Goal: Information Seeking & Learning: Learn about a topic

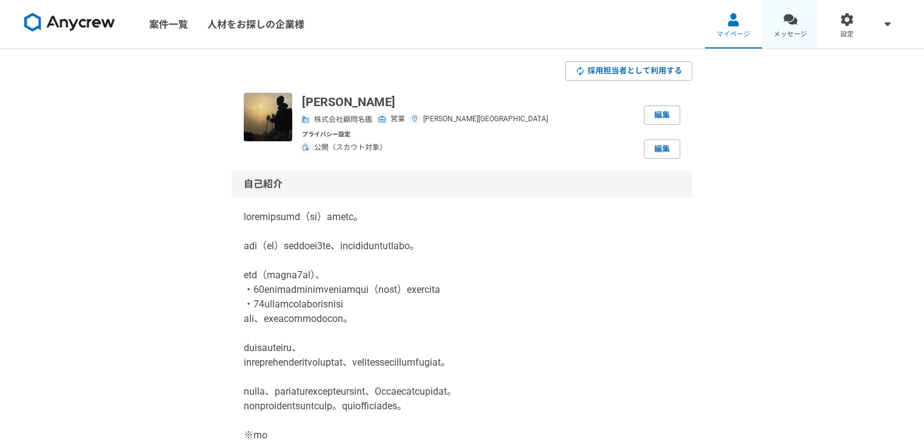
click at [788, 33] on span "メッセージ" at bounding box center [789, 35] width 33 height 10
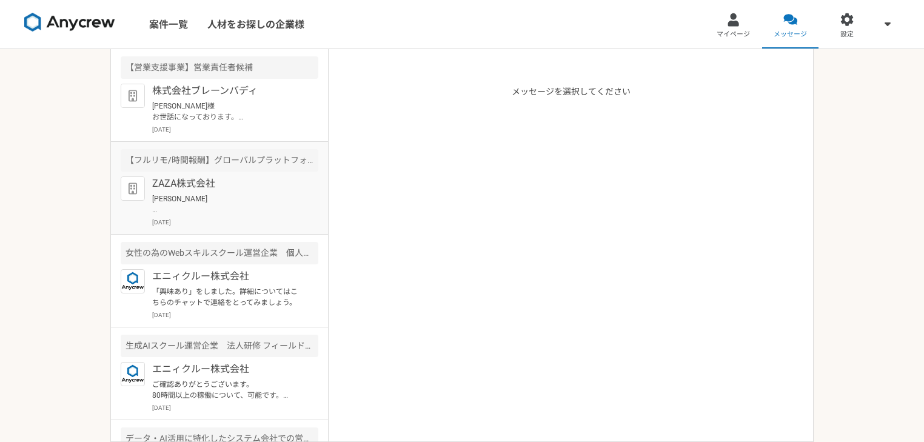
click at [203, 161] on div "【フルリモ/時間報酬】グローバルプラットフォームのカスタマーサクセス急募！" at bounding box center [220, 160] width 198 height 22
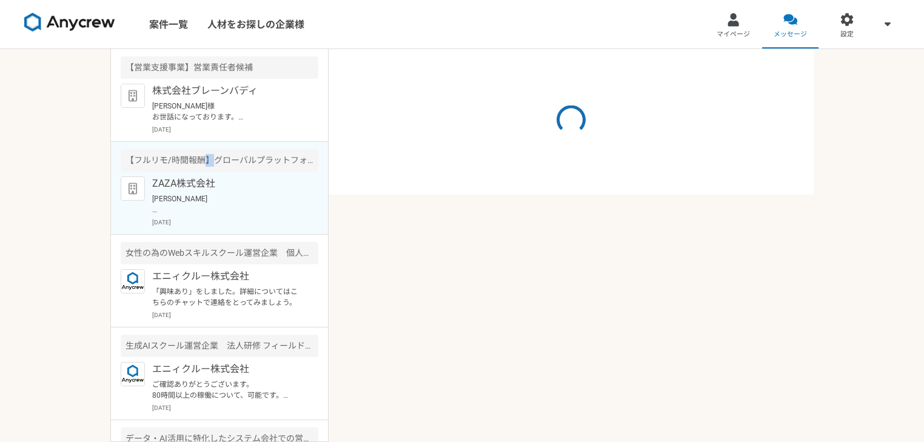
click at [203, 161] on div "【フルリモ/時間報酬】グローバルプラットフォームのカスタマーサクセス急募！" at bounding box center [220, 160] width 198 height 22
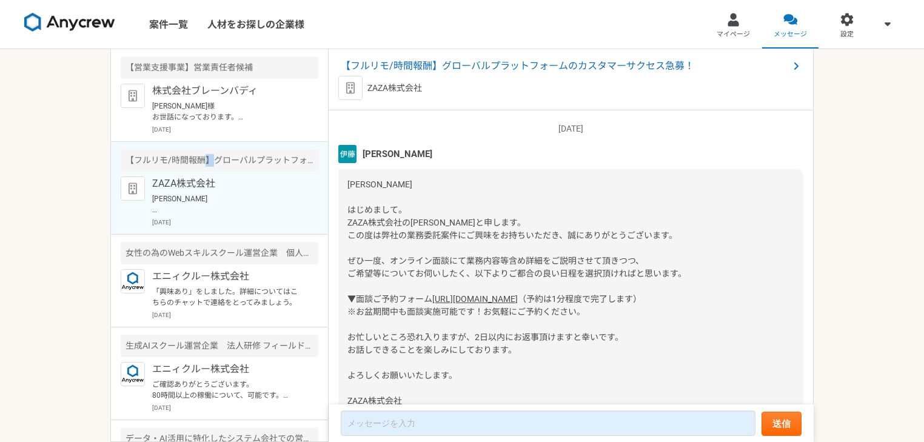
scroll to position [2721, 0]
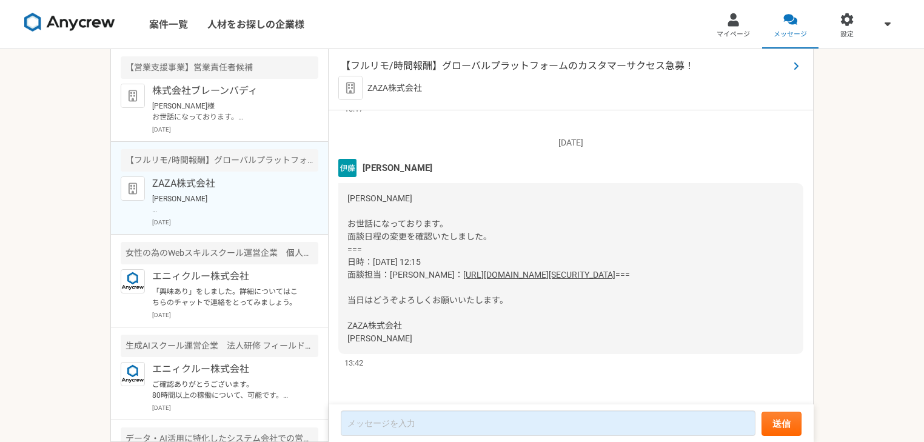
click at [475, 68] on span "【フルリモ/時間報酬】グローバルプラットフォームのカスタマーサクセス急募！" at bounding box center [565, 66] width 448 height 15
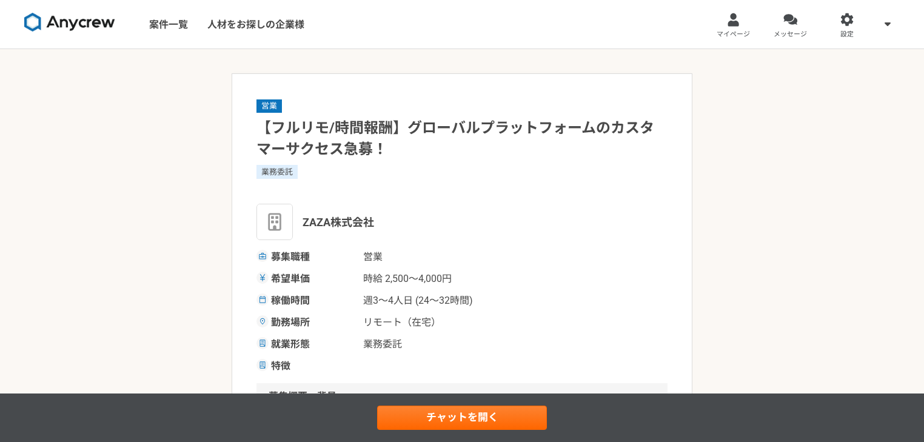
click at [269, 223] on img at bounding box center [274, 222] width 36 height 36
click at [792, 24] on div at bounding box center [790, 20] width 14 height 14
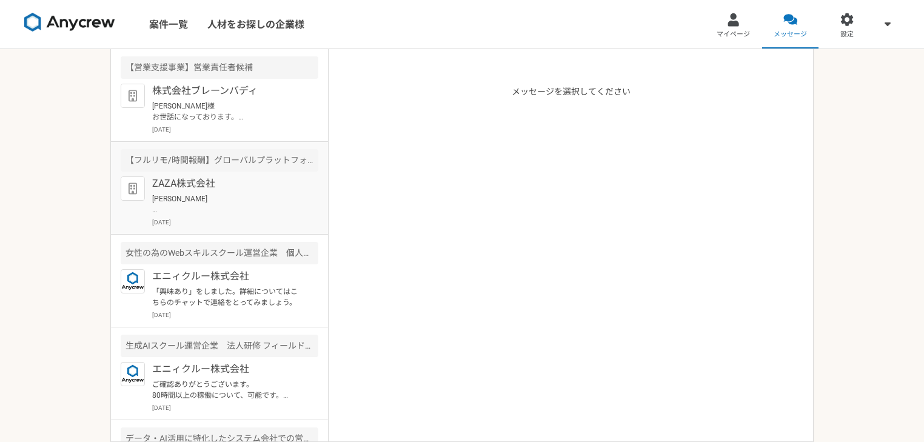
click at [278, 195] on p "[PERSON_NAME] お世話になっております。 面談日程の変更を確認いたしました。 === 日時：[DATE] 12:15 面談担当：[PERSON_N…" at bounding box center [227, 204] width 150 height 22
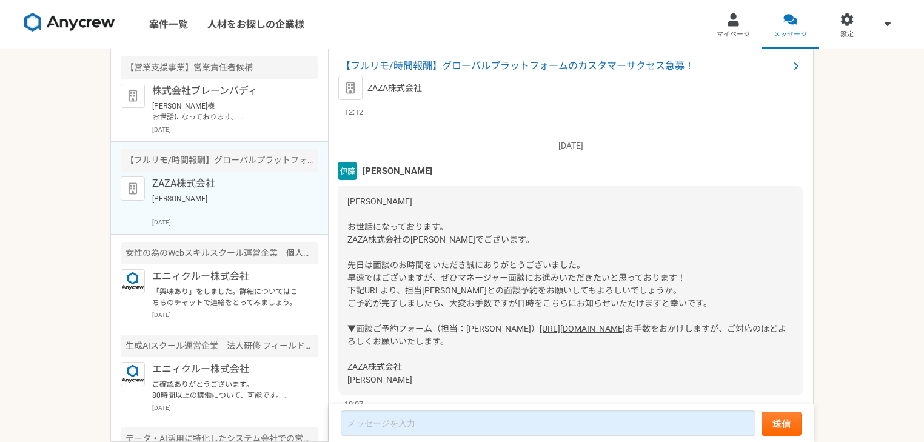
scroll to position [1751, 0]
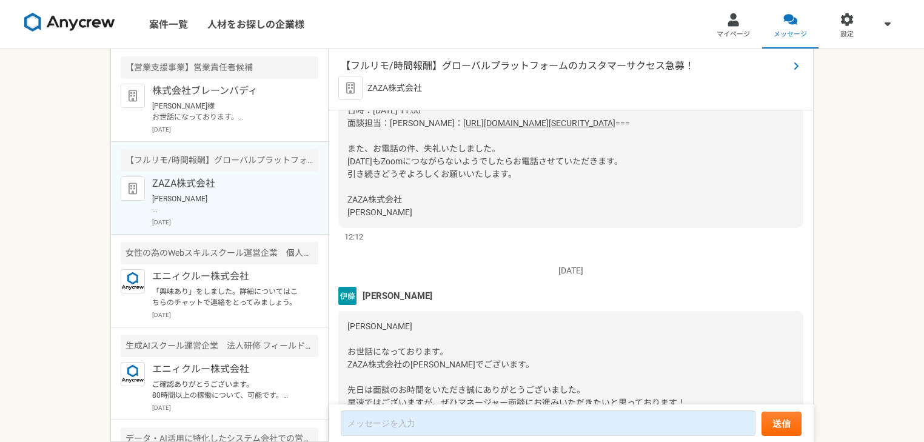
drag, startPoint x: 485, startPoint y: 64, endPoint x: 441, endPoint y: 68, distance: 44.4
click at [441, 68] on span "【フルリモ/時間報酬】グローバルプラットフォームのカスタマーサクセス急募！" at bounding box center [565, 66] width 448 height 15
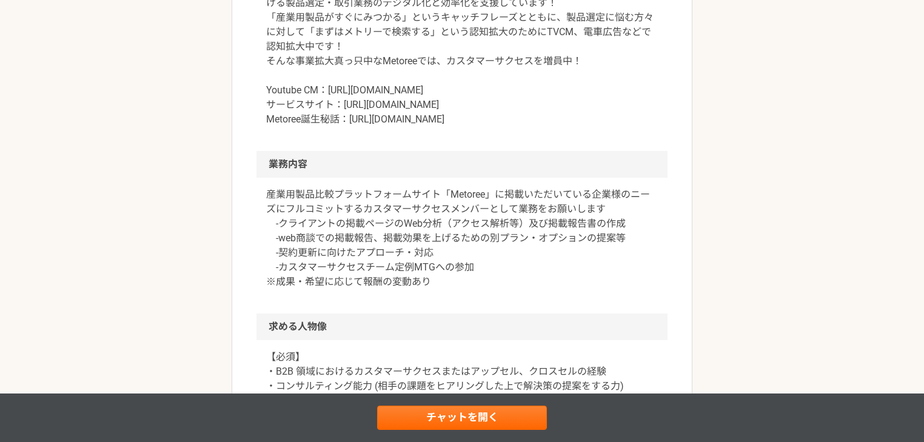
scroll to position [485, 0]
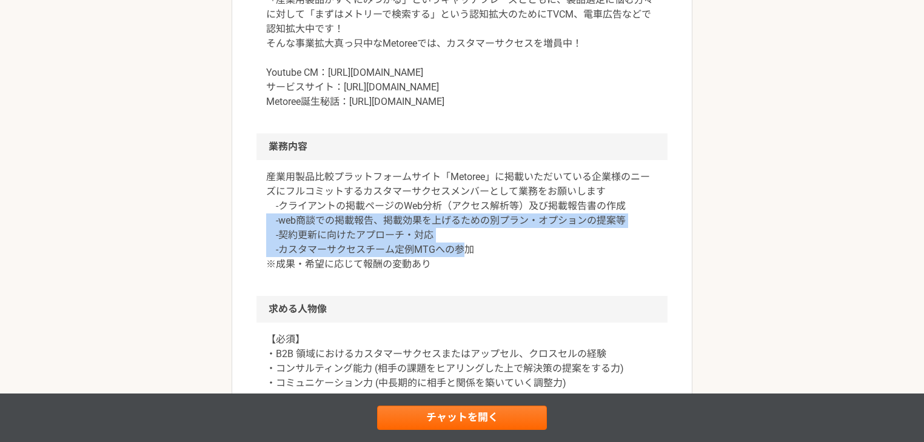
drag, startPoint x: 318, startPoint y: 239, endPoint x: 467, endPoint y: 259, distance: 151.1
click at [467, 259] on p "産業用製品比較プラットフォームサイト「Metoree」に掲載いただいている企業様のニーズにフルコミットするカスタマーサクセスメンバーとして業務をお願いします …" at bounding box center [461, 221] width 391 height 102
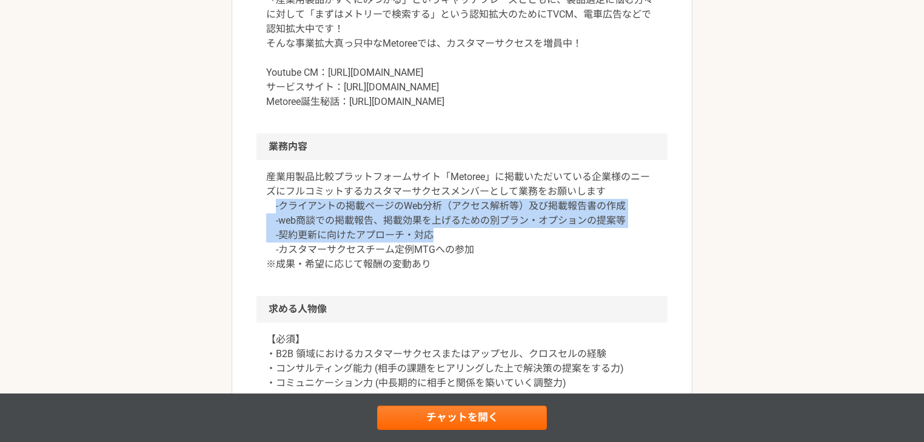
drag, startPoint x: 271, startPoint y: 218, endPoint x: 584, endPoint y: 252, distance: 313.9
click at [584, 252] on p "産業用製品比較プラットフォームサイト「Metoree」に掲載いただいている企業様のニーズにフルコミットするカスタマーサクセスメンバーとして業務をお願いします …" at bounding box center [461, 221] width 391 height 102
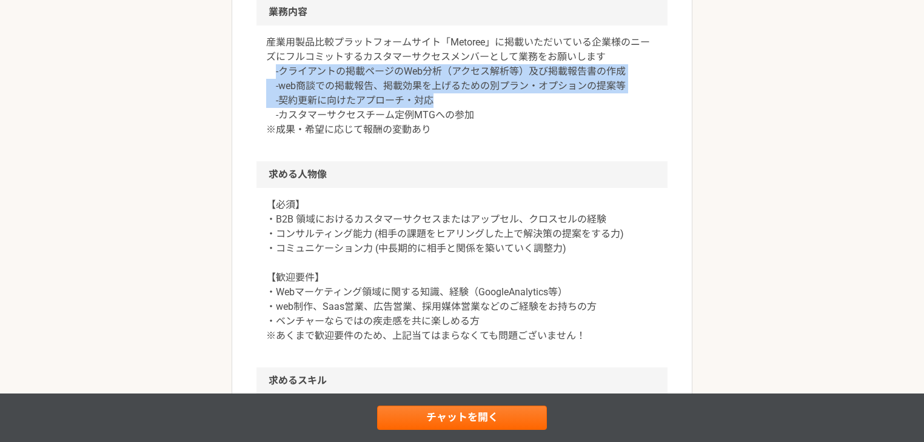
scroll to position [646, 0]
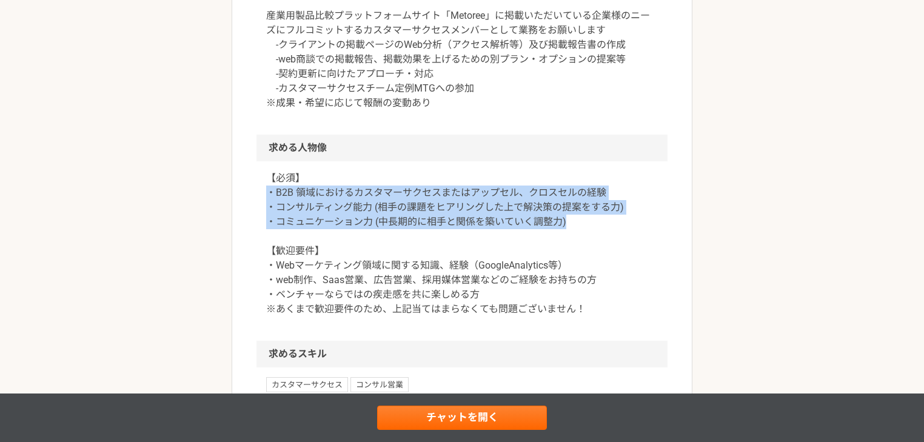
drag, startPoint x: 262, startPoint y: 201, endPoint x: 630, endPoint y: 236, distance: 370.1
click at [630, 236] on div "【必須】 ・B2B 領域におけるカスタマーサクセスまたはアップセル、クロスセルの経験 ・コンサルティング能力 (相手の課題をヒアリングした上で解決策の提案をす…" at bounding box center [461, 250] width 411 height 179
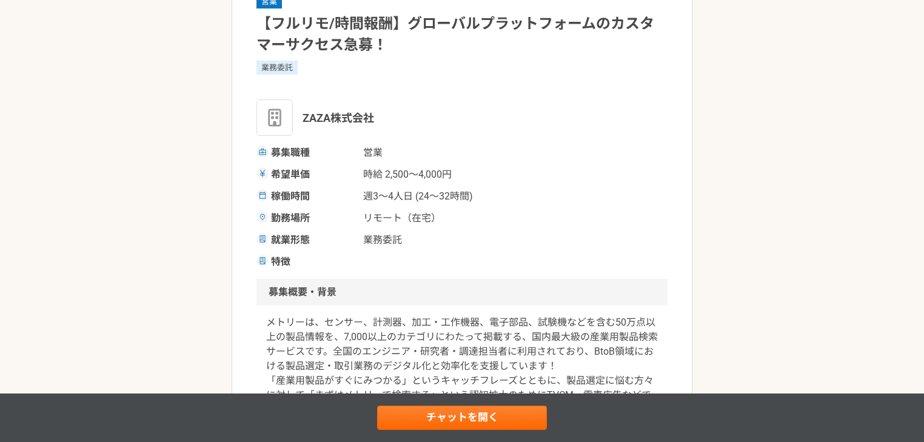
scroll to position [0, 0]
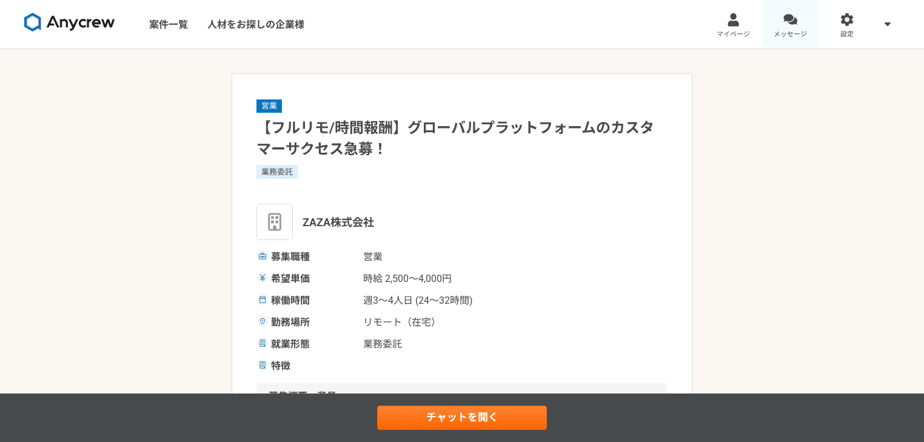
click at [788, 15] on div at bounding box center [790, 20] width 14 height 14
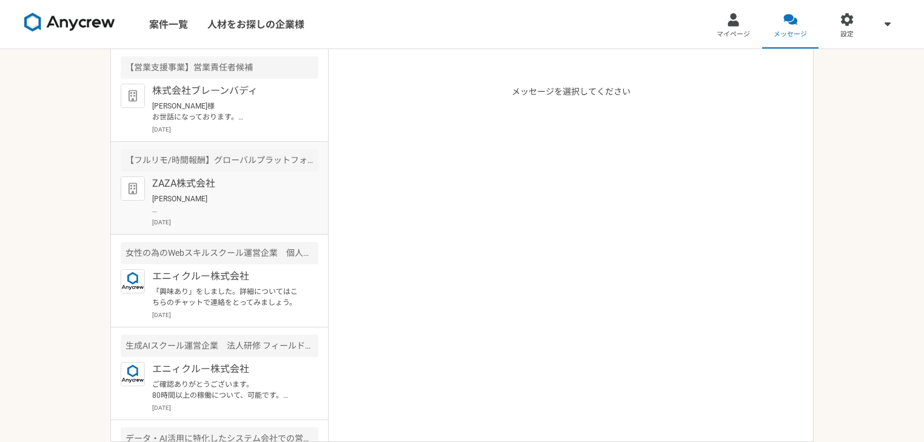
click at [264, 199] on p "[PERSON_NAME] お世話になっております。 面談日程の変更を確認いたしました。 === 日時：[DATE] 12:15 面談担当：[PERSON_N…" at bounding box center [227, 204] width 150 height 22
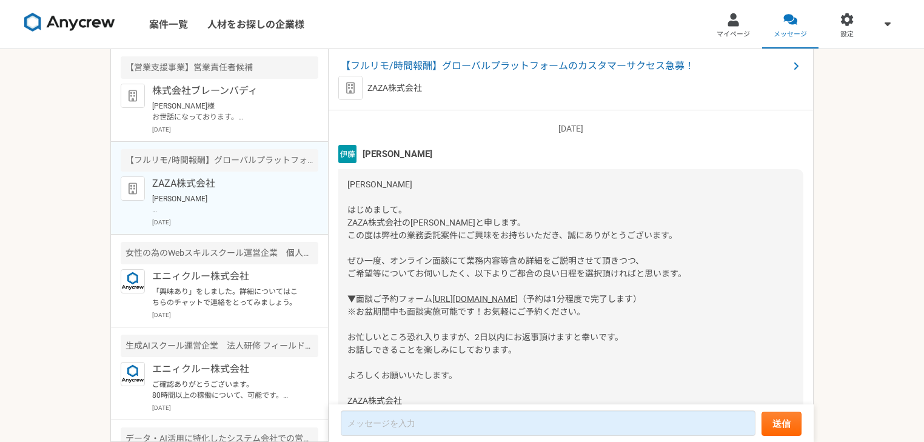
click at [264, 199] on p "[PERSON_NAME] お世話になっております。 面談日程の変更を確認いたしました。 === 日時：[DATE] 12:15 面談担当：[PERSON_N…" at bounding box center [227, 204] width 150 height 22
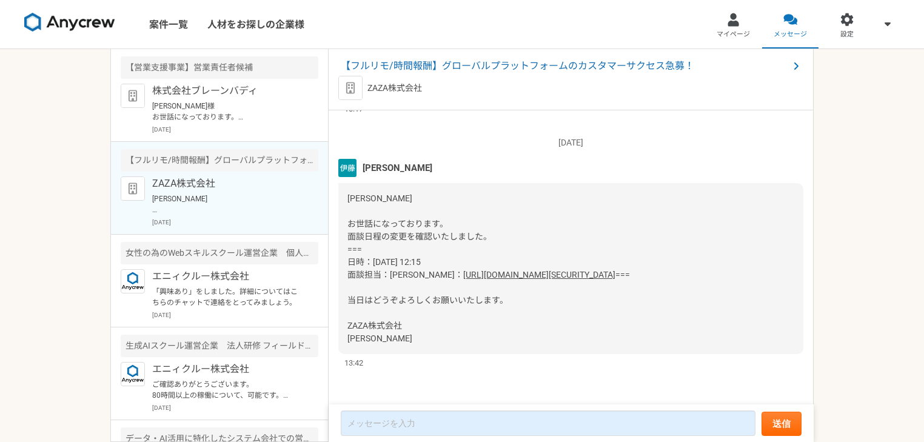
click at [473, 63] on span "【フルリモ/時間報酬】グローバルプラットフォームのカスタマーサクセス急募！" at bounding box center [565, 66] width 448 height 15
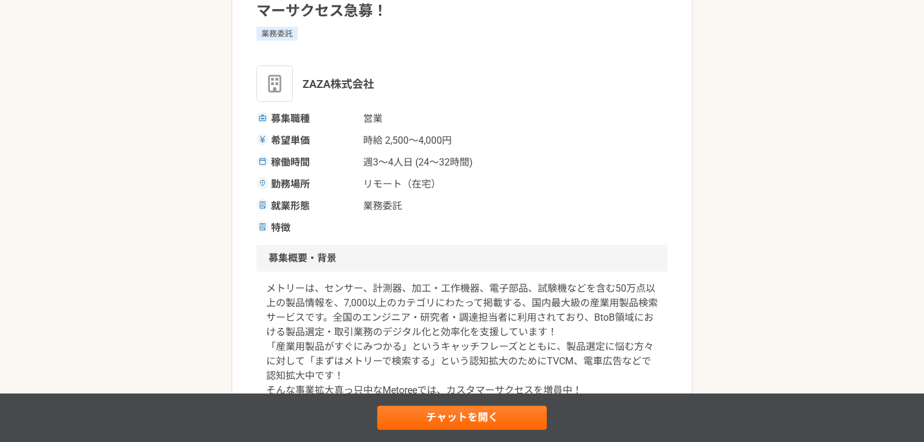
scroll to position [161, 0]
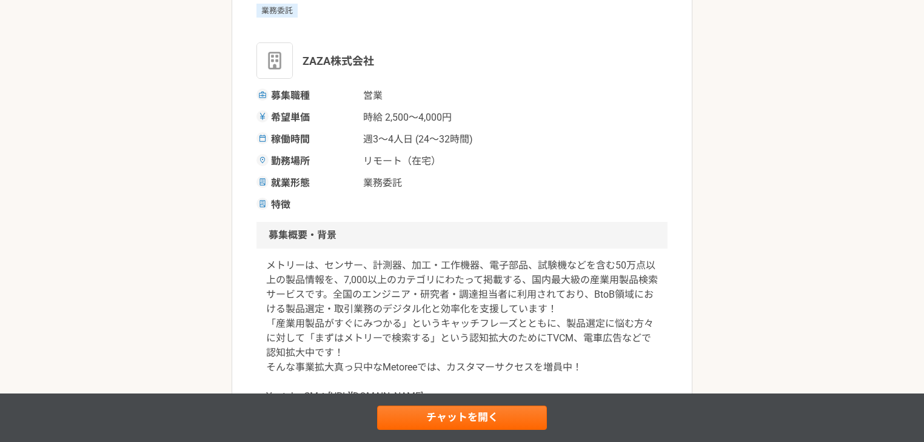
click at [502, 116] on div "希望単価 時給 2,500〜4,000円" at bounding box center [461, 117] width 411 height 15
click at [505, 124] on div "希望単価 時給 2,500〜4,000円" at bounding box center [461, 117] width 411 height 15
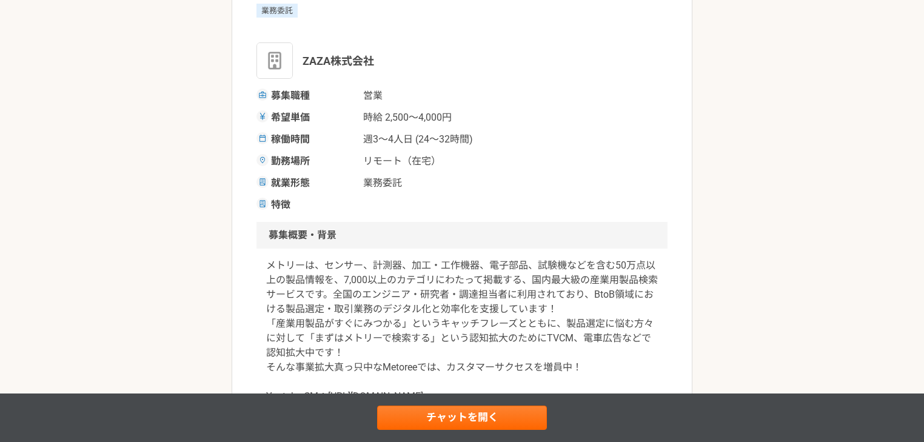
click at [505, 124] on div "希望単価 時給 2,500〜4,000円" at bounding box center [461, 117] width 411 height 15
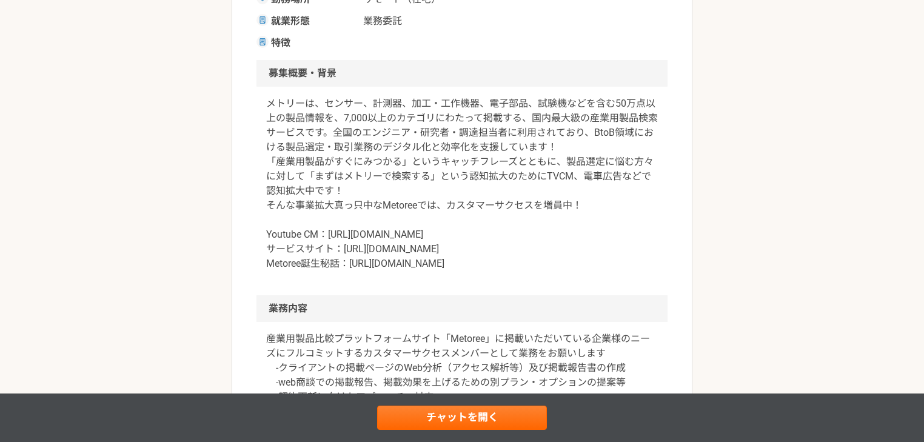
scroll to position [485, 0]
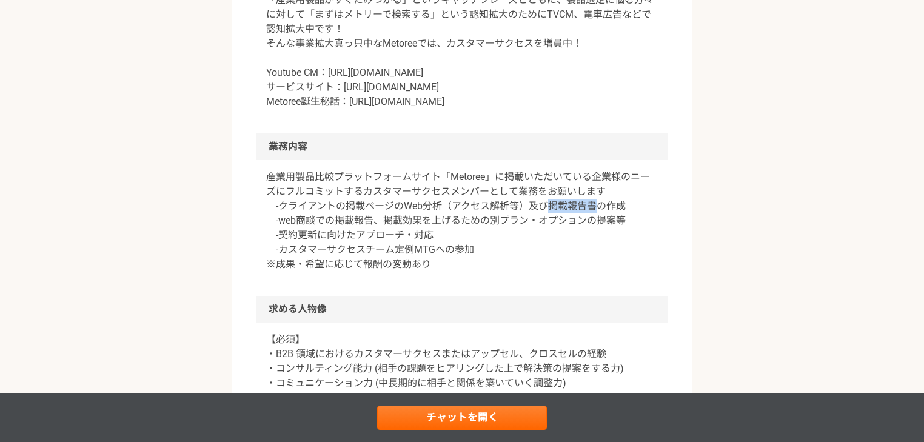
drag, startPoint x: 552, startPoint y: 220, endPoint x: 598, endPoint y: 224, distance: 45.6
click at [598, 224] on p "産業用製品比較プラットフォームサイト「Metoree」に掲載いただいている企業様のニーズにフルコミットするカスタマーサクセスメンバーとして業務をお願いします …" at bounding box center [461, 221] width 391 height 102
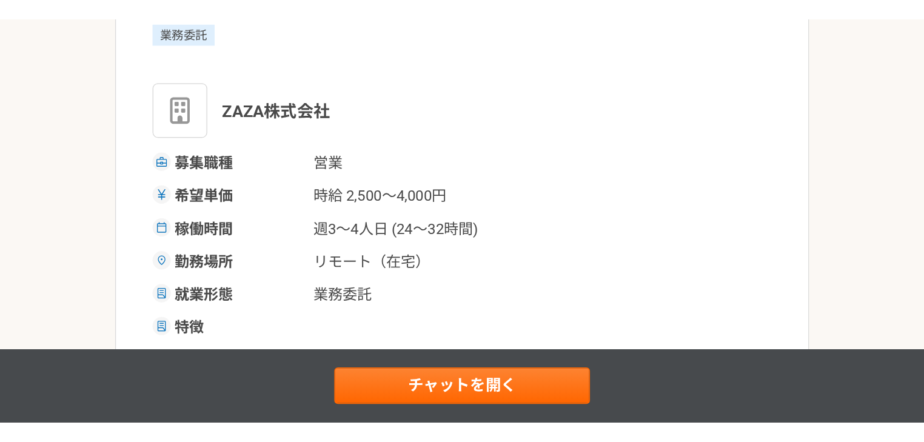
scroll to position [162, 0]
